Goal: Task Accomplishment & Management: Complete application form

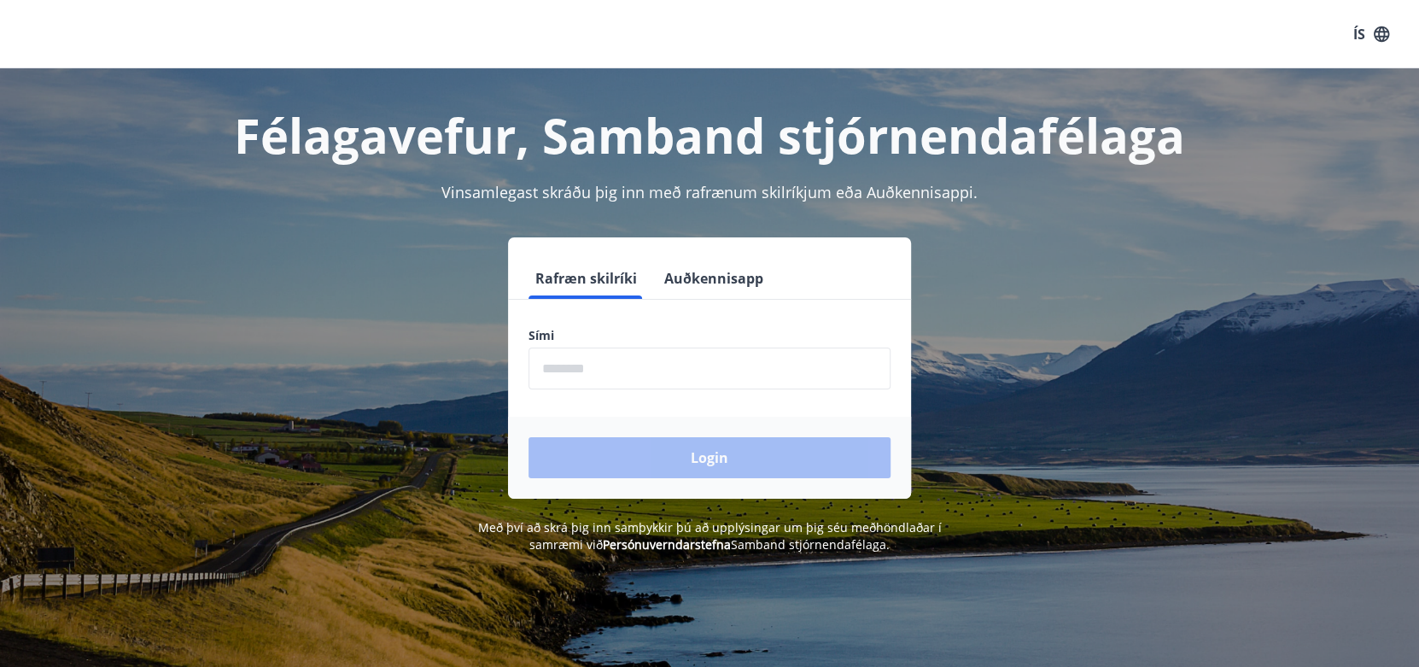
click at [648, 369] on input "phone" at bounding box center [710, 369] width 362 height 42
type input "********"
click at [529, 437] on button "Login" at bounding box center [710, 457] width 362 height 41
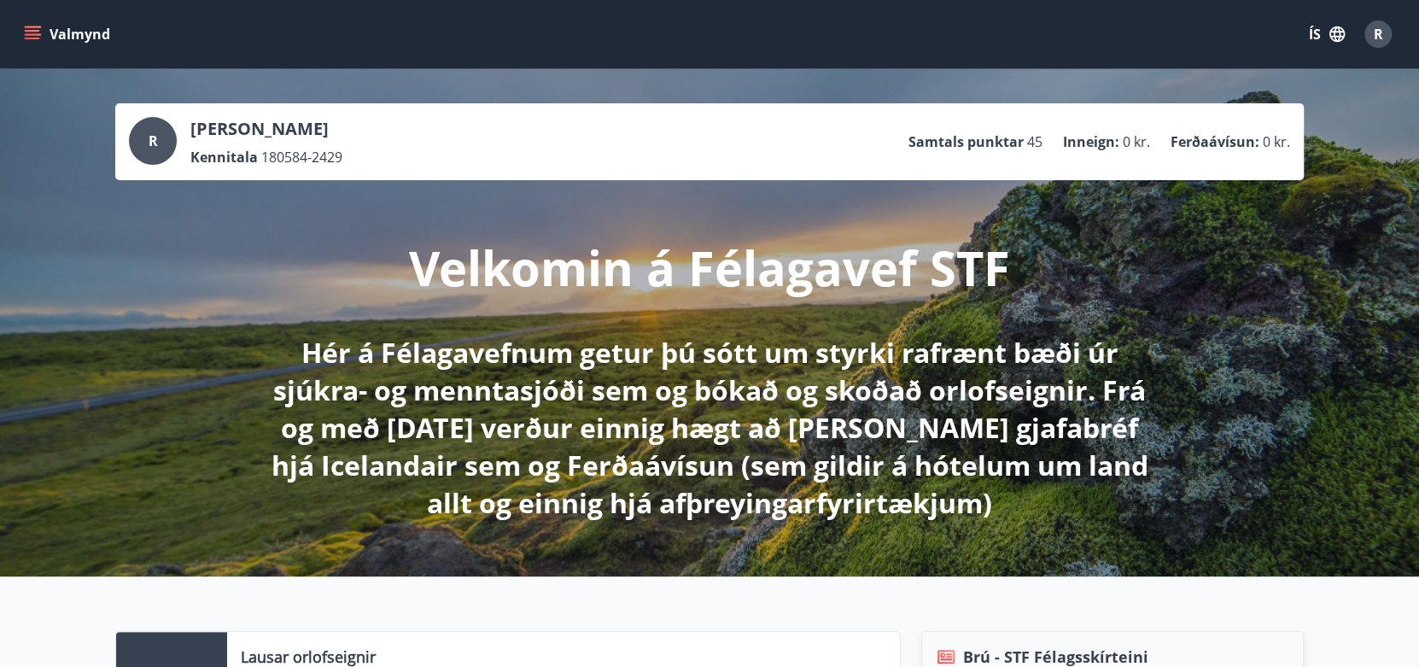
click at [98, 354] on div "[PERSON_NAME] Kennitala 180584-2429 Samtals punktar 45 Inneign : 0 kr. Ferðaáví…" at bounding box center [709, 322] width 1419 height 507
click at [59, 30] on button "Valmynd" at bounding box center [68, 34] width 96 height 31
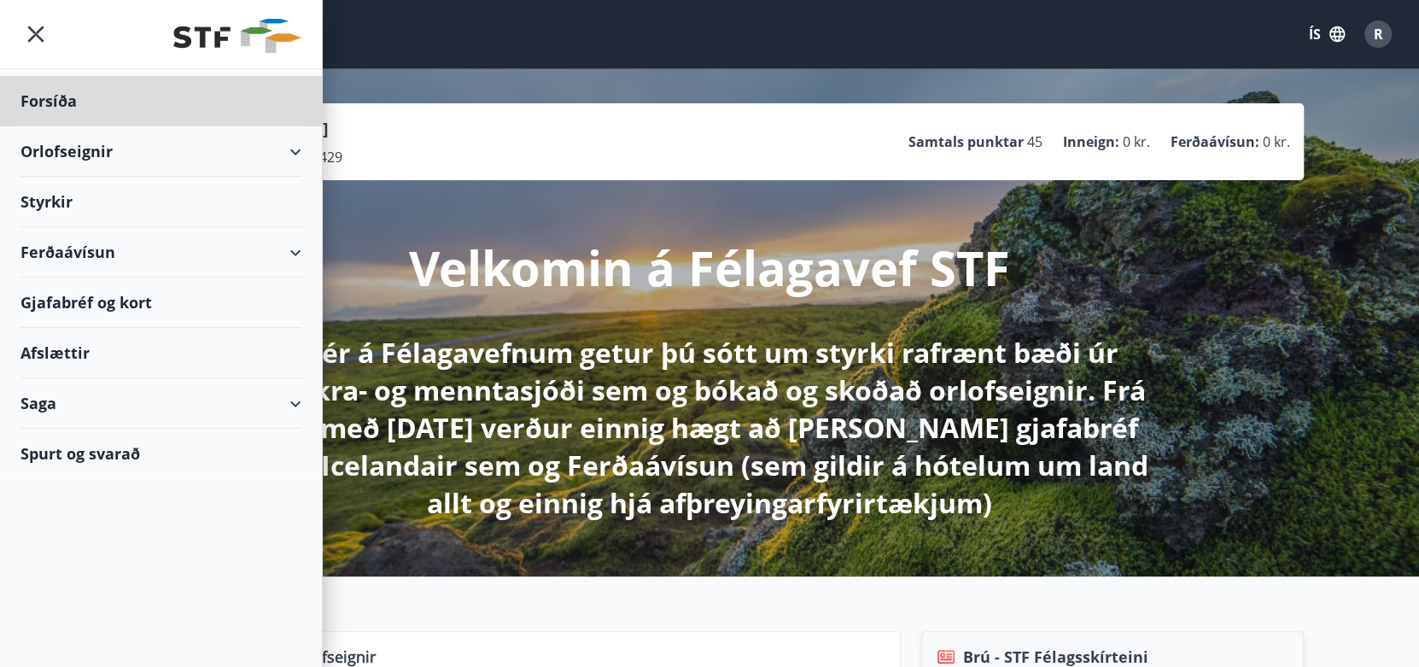
click at [32, 126] on div "Styrkir" at bounding box center [160, 101] width 281 height 50
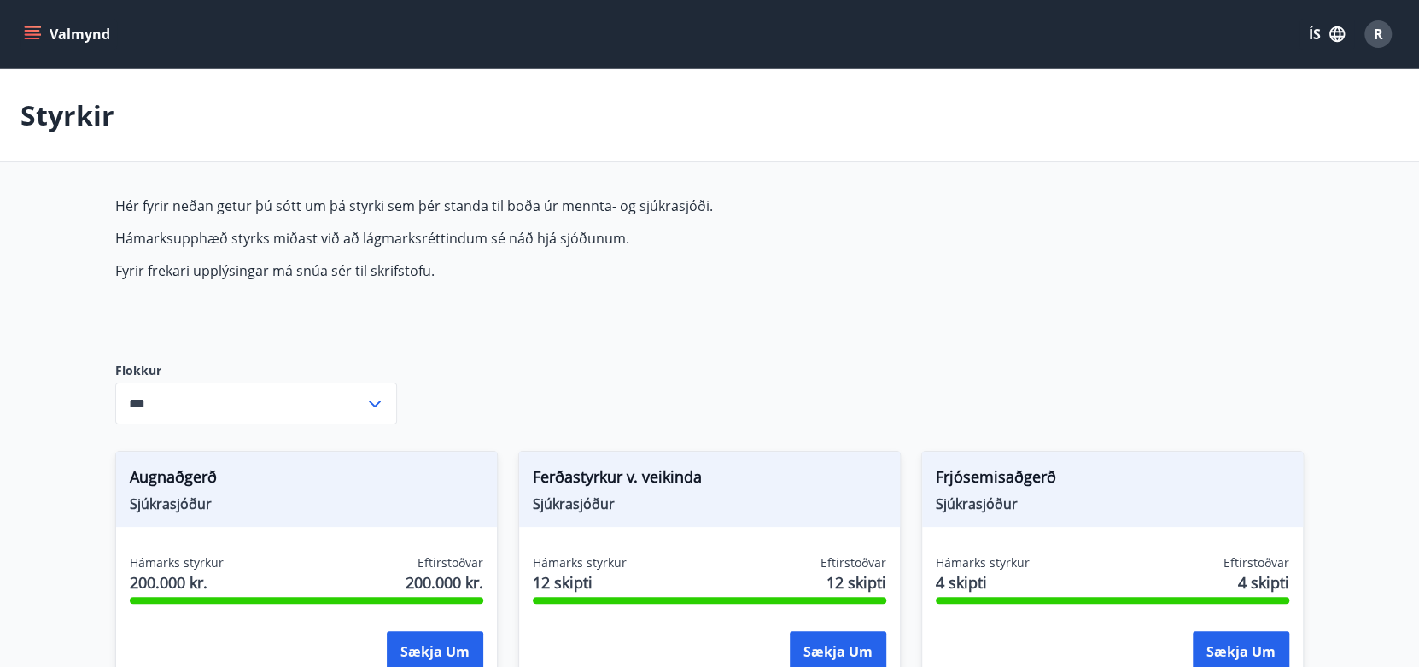
type input "***"
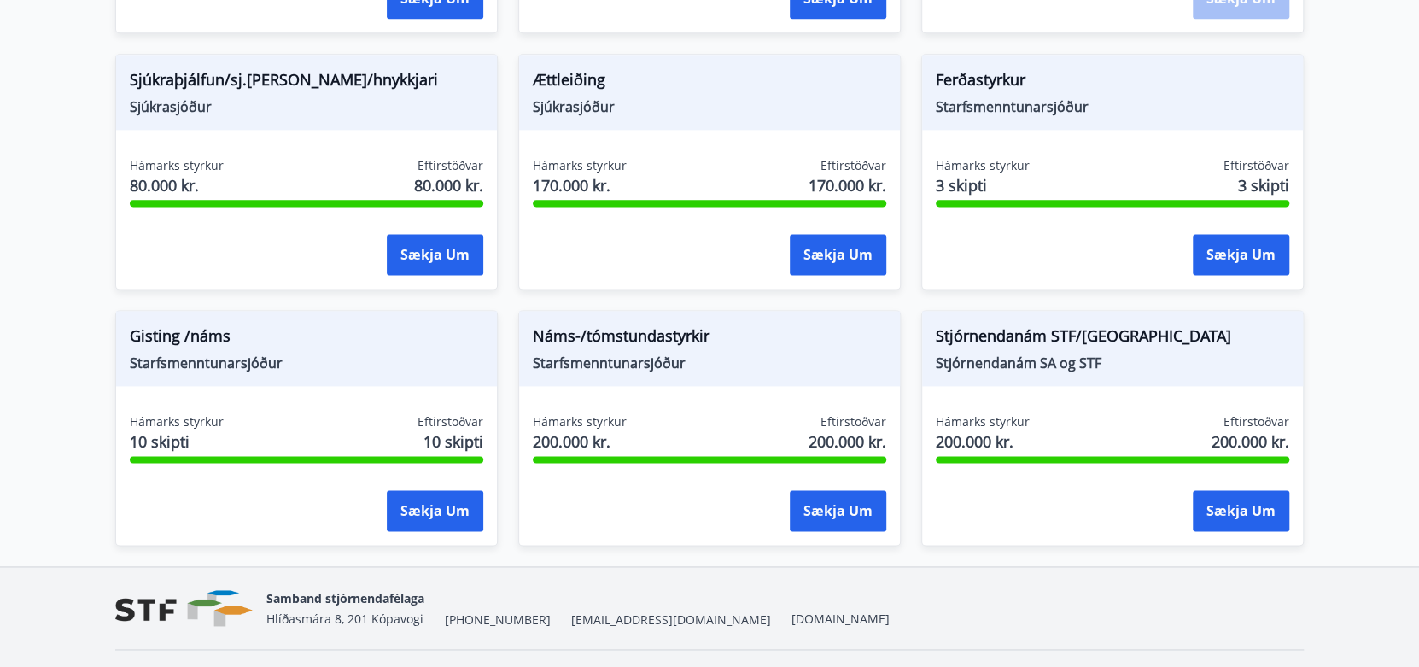
scroll to position [1452, 0]
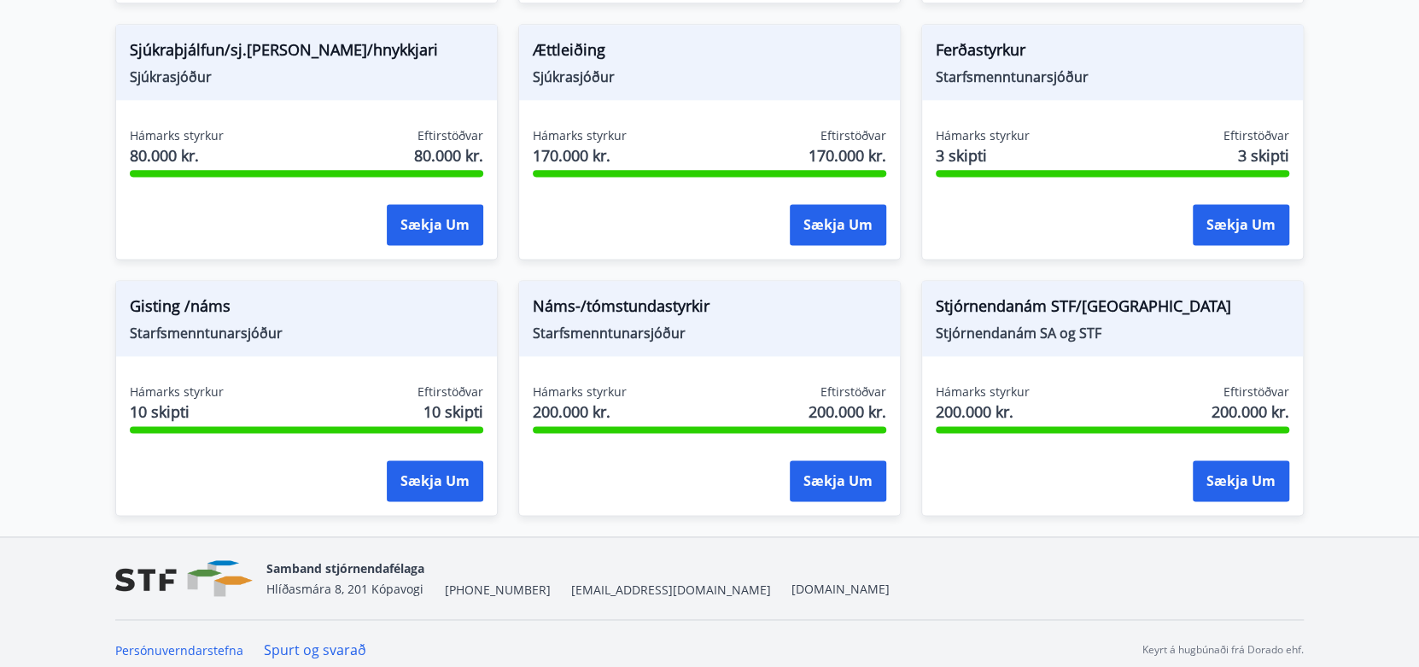
click at [667, 309] on span "Náms-/tómstundastyrkir" at bounding box center [710, 309] width 354 height 29
click at [692, 440] on div "Hámarks styrkur 200.000 kr. Eftirstöðvar 200.000 kr. Sækja um" at bounding box center [709, 445] width 381 height 125
click at [585, 406] on span "200.000 kr." at bounding box center [580, 412] width 94 height 22
click at [793, 500] on div "Sækja um" at bounding box center [838, 481] width 96 height 43
click at [814, 494] on button "Sækja um" at bounding box center [838, 480] width 96 height 41
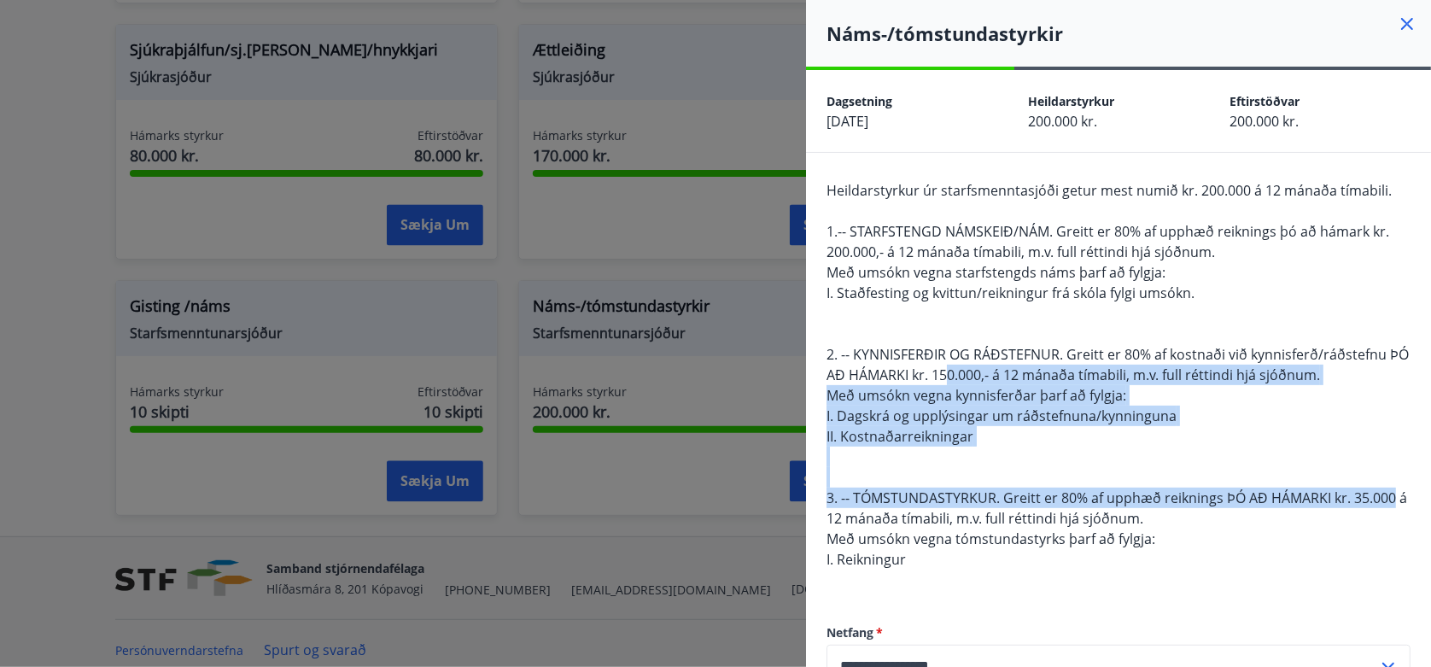
drag, startPoint x: 995, startPoint y: 383, endPoint x: 1396, endPoint y: 503, distance: 419.0
click at [1396, 503] on div "Heildarstyrkur úr starfsmenntasjóði getur mest numið kr. 200.000 á 12 mánaða tí…" at bounding box center [1119, 385] width 584 height 410
drag, startPoint x: 845, startPoint y: 234, endPoint x: 1322, endPoint y: 408, distance: 507.4
click at [1322, 408] on div "Heildarstyrkur úr starfsmenntasjóði getur mest numið kr. 200.000 á 12 mánaða tí…" at bounding box center [1119, 385] width 584 height 410
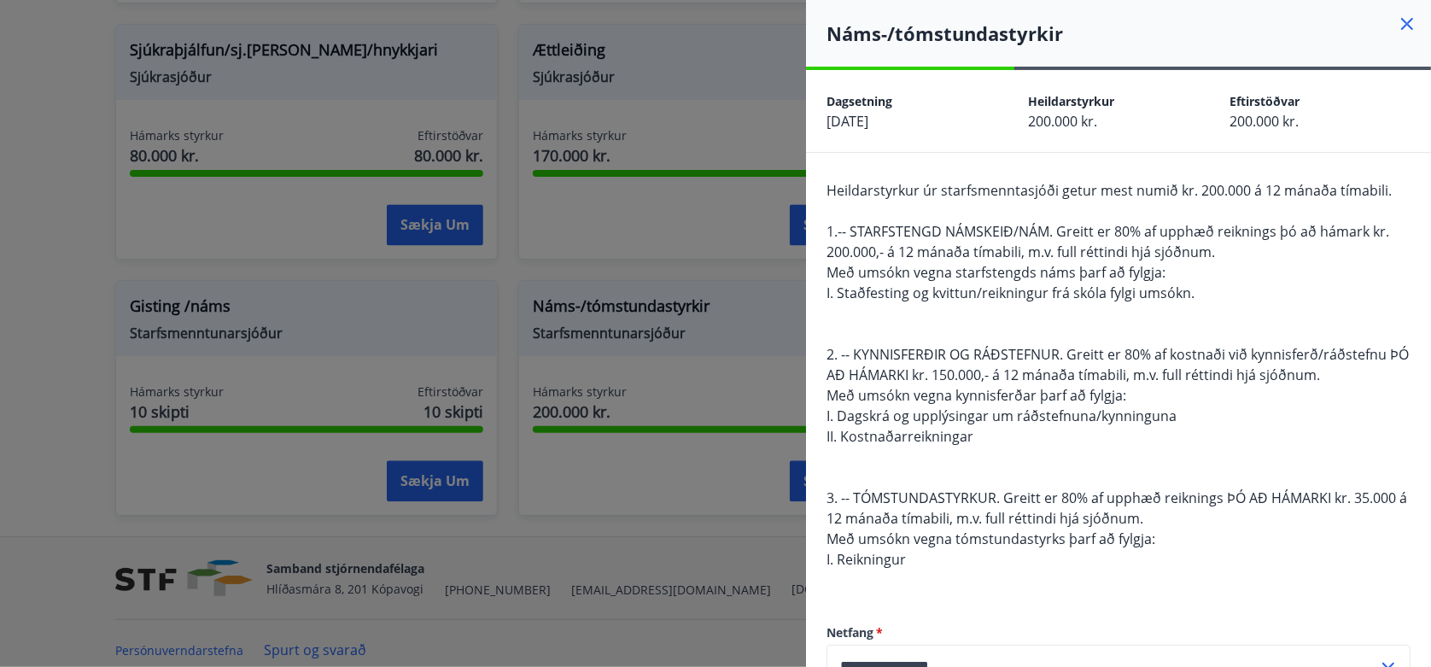
click at [80, 371] on div at bounding box center [715, 333] width 1431 height 667
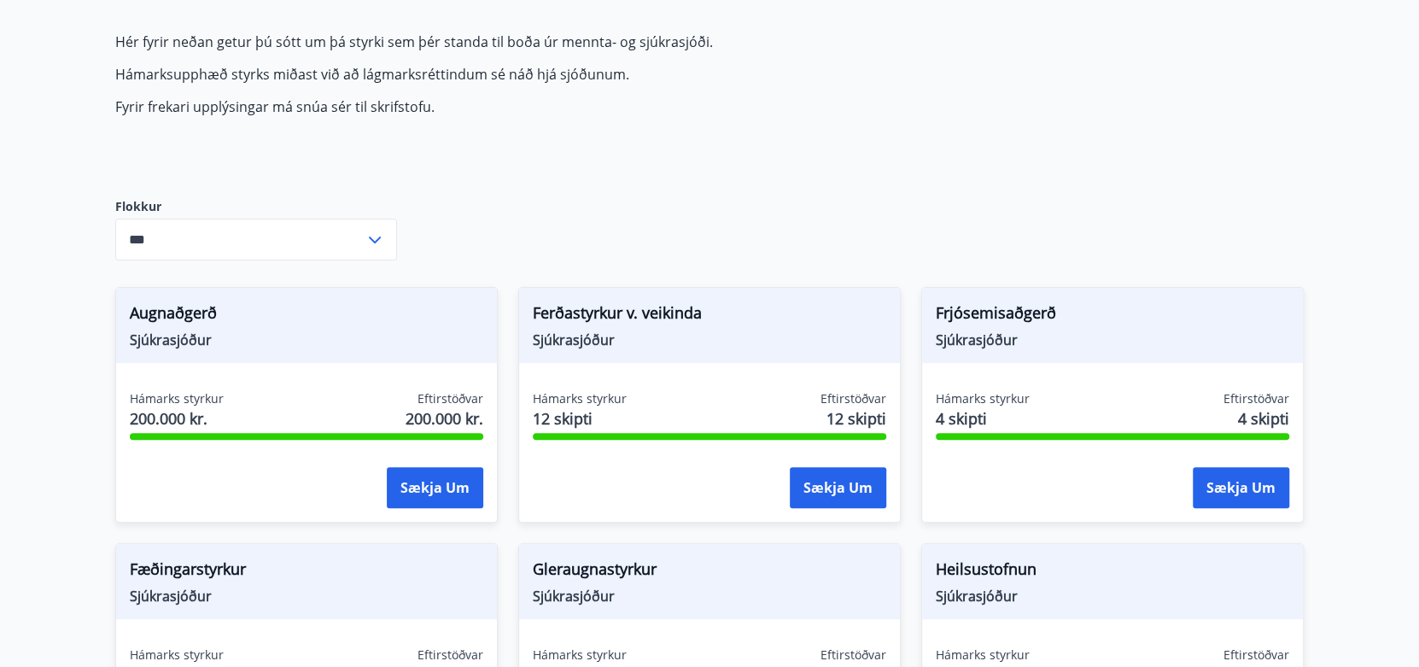
scroll to position [96, 0]
